Goal: Task Accomplishment & Management: Use online tool/utility

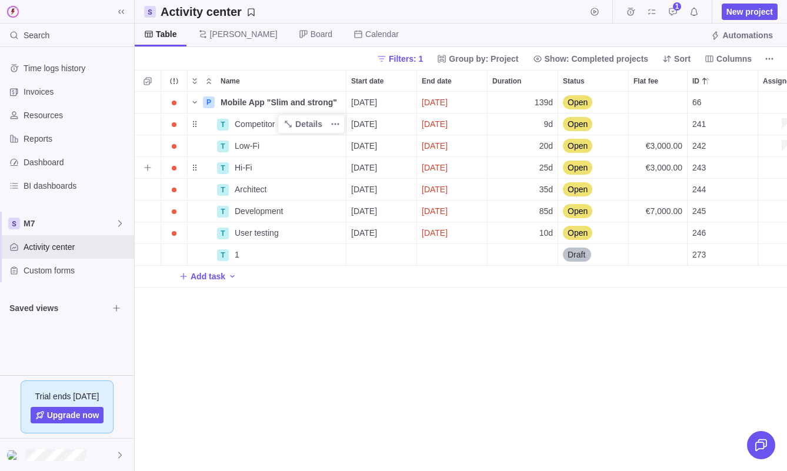
scroll to position [379, 652]
click at [314, 249] on span "Details" at bounding box center [308, 255] width 27 height 12
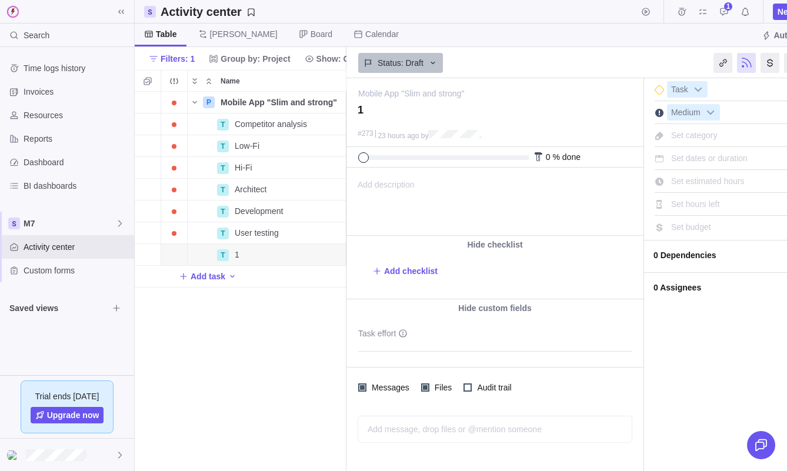
scroll to position [1, 0]
click at [412, 271] on span "Add checklist" at bounding box center [411, 270] width 54 height 12
type textarea "x"
click at [91, 311] on span "Saved views" at bounding box center [58, 308] width 99 height 12
click at [113, 308] on icon "Browse views" at bounding box center [116, 307] width 9 height 9
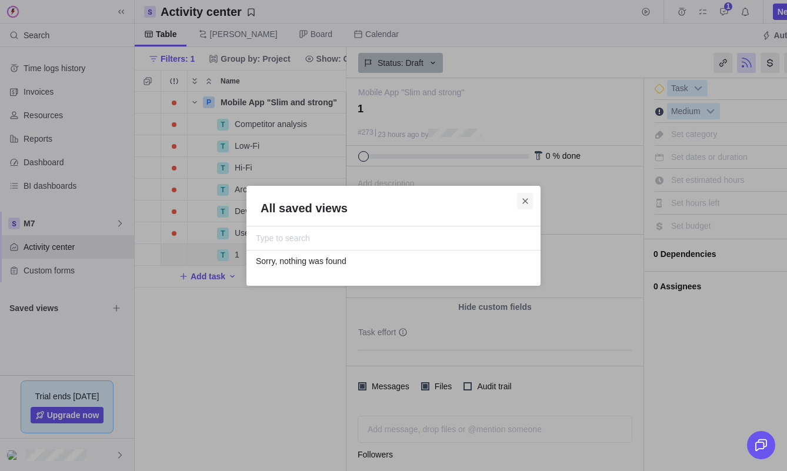
click at [526, 198] on icon "Close" at bounding box center [524, 200] width 9 height 9
